Goal: Transaction & Acquisition: Purchase product/service

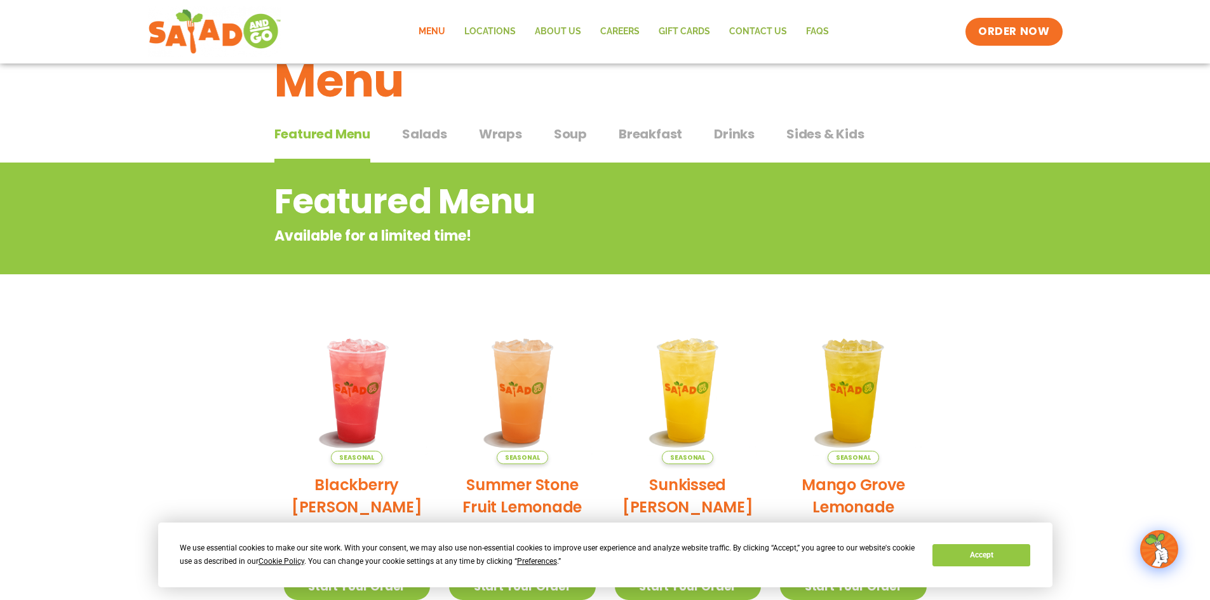
scroll to position [64, 0]
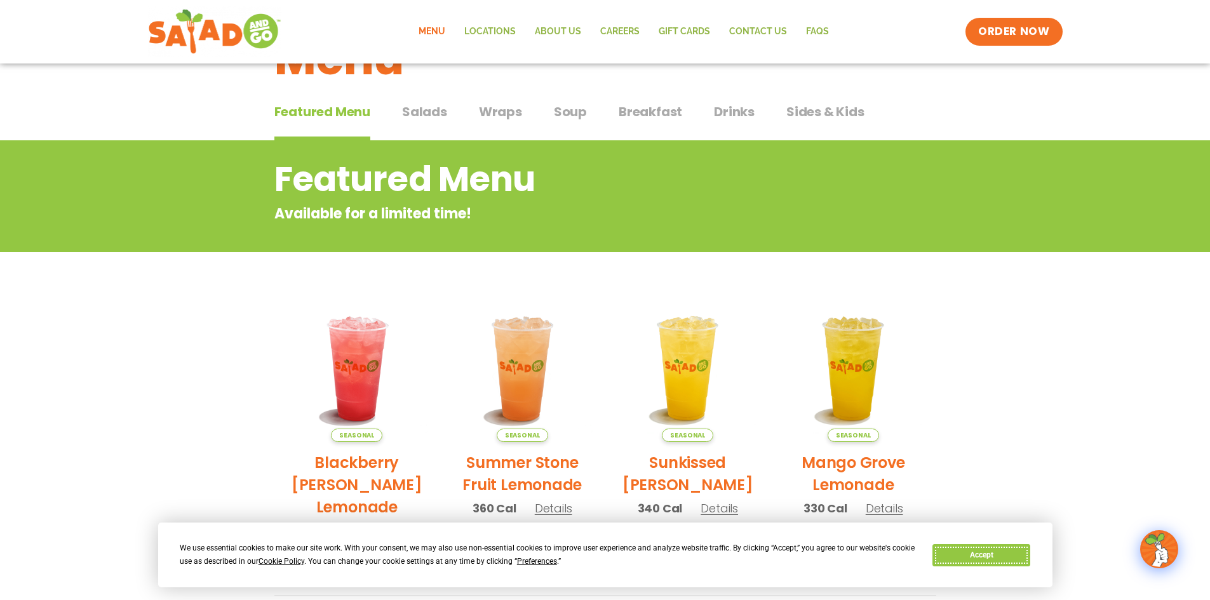
click at [971, 553] on button "Accept" at bounding box center [981, 555] width 98 height 22
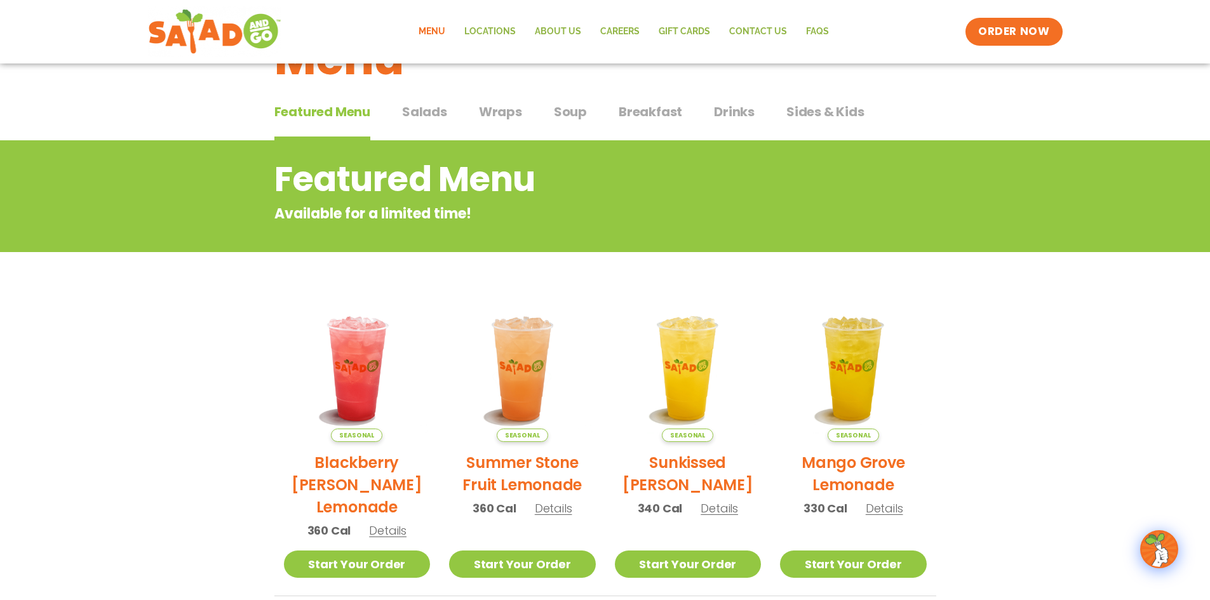
click at [417, 111] on span "Salads" at bounding box center [424, 111] width 45 height 19
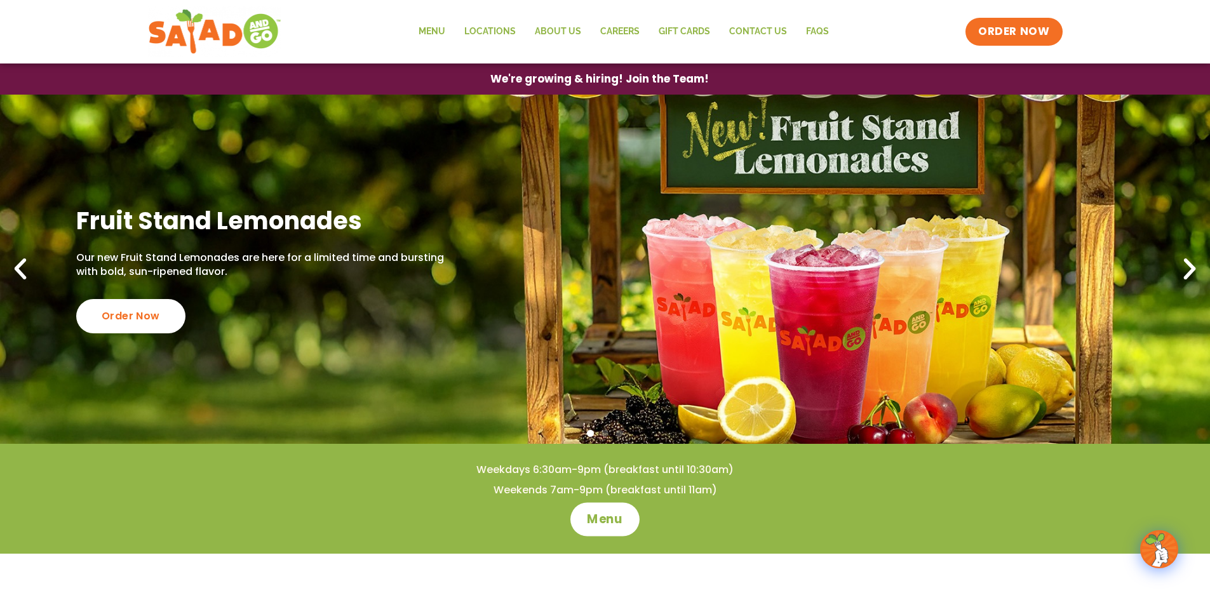
click at [598, 518] on span "Menu" at bounding box center [605, 519] width 36 height 17
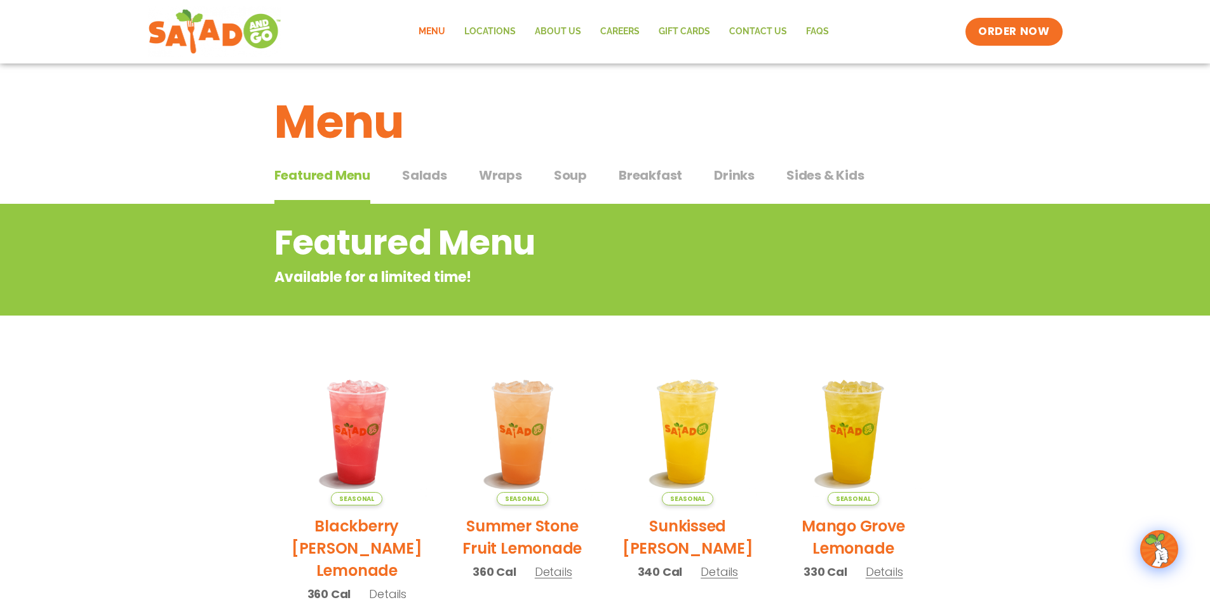
click at [575, 173] on span "Soup" at bounding box center [570, 175] width 33 height 19
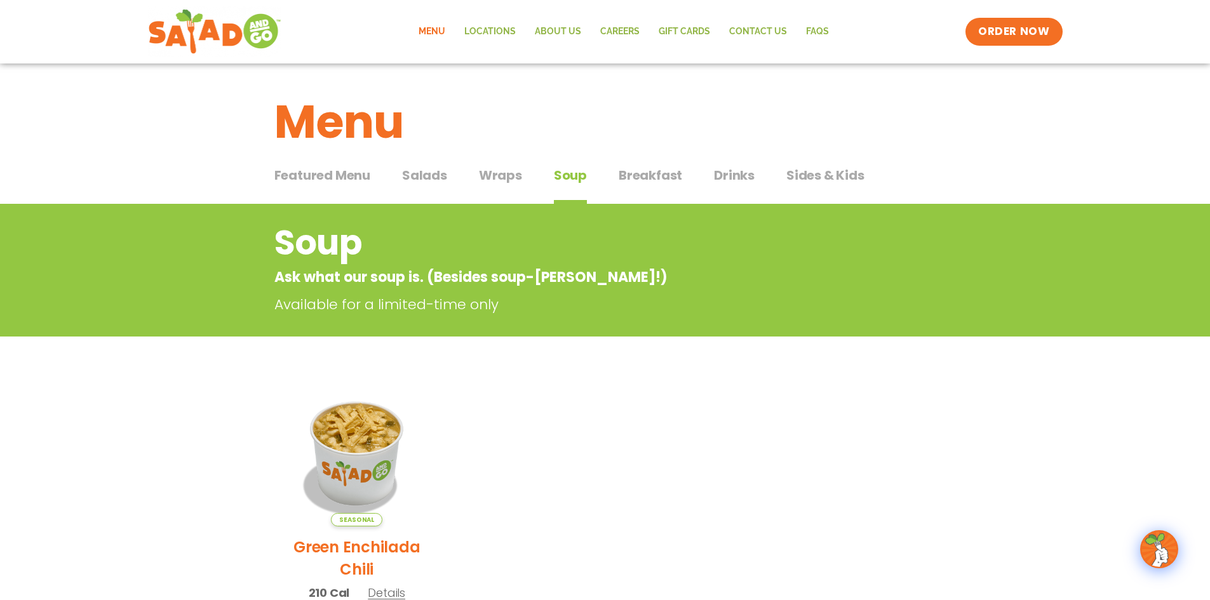
click at [483, 175] on span "Wraps" at bounding box center [500, 175] width 43 height 19
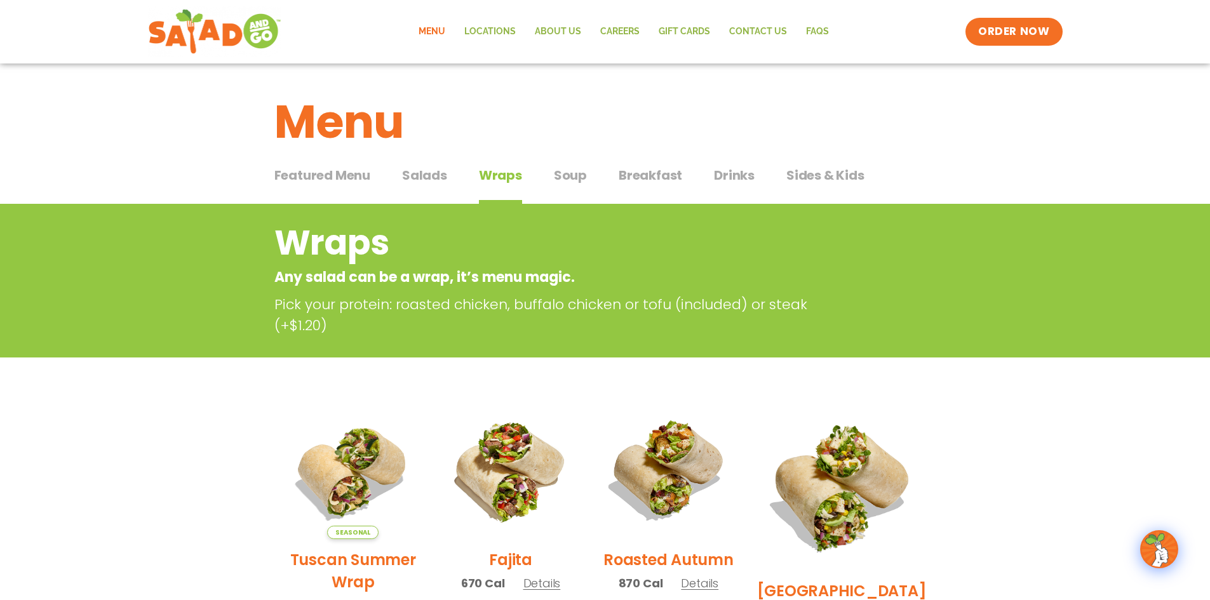
click at [424, 177] on span "Salads" at bounding box center [424, 175] width 45 height 19
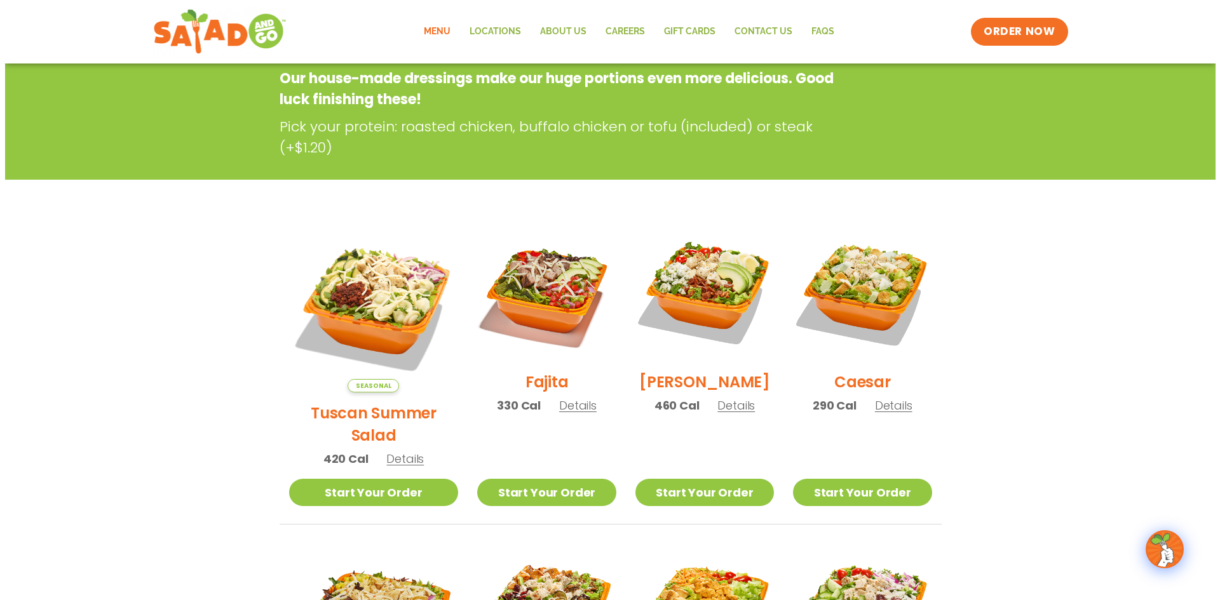
scroll to position [254, 0]
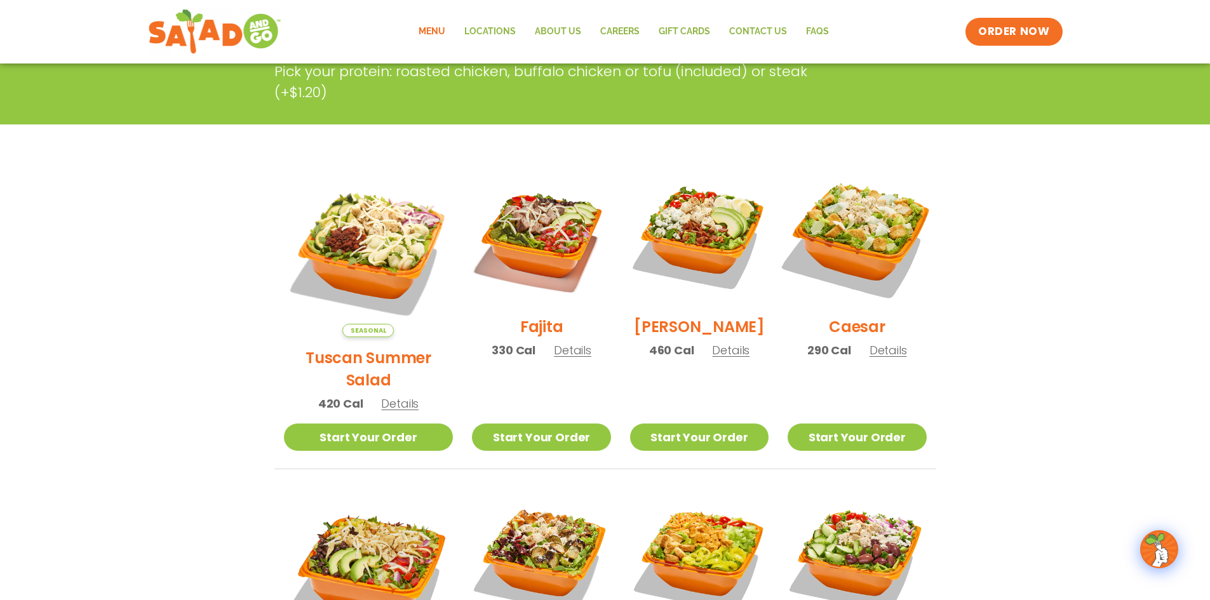
click at [877, 248] on img at bounding box center [857, 237] width 163 height 163
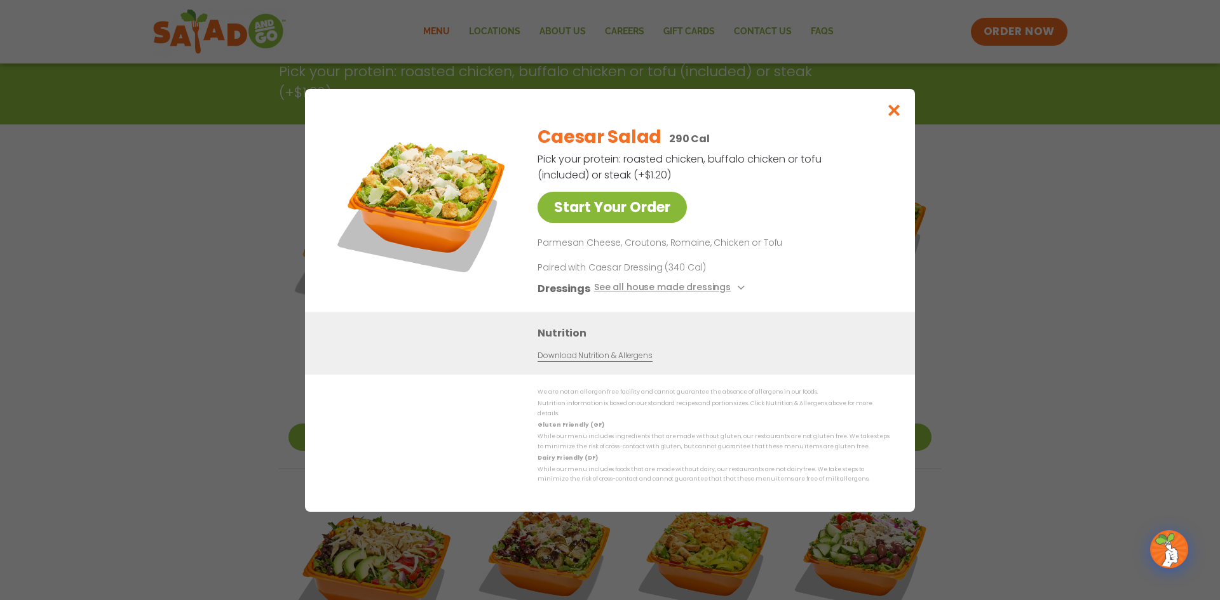
click at [593, 216] on link "Start Your Order" at bounding box center [611, 207] width 149 height 31
